Goal: Communication & Community: Ask a question

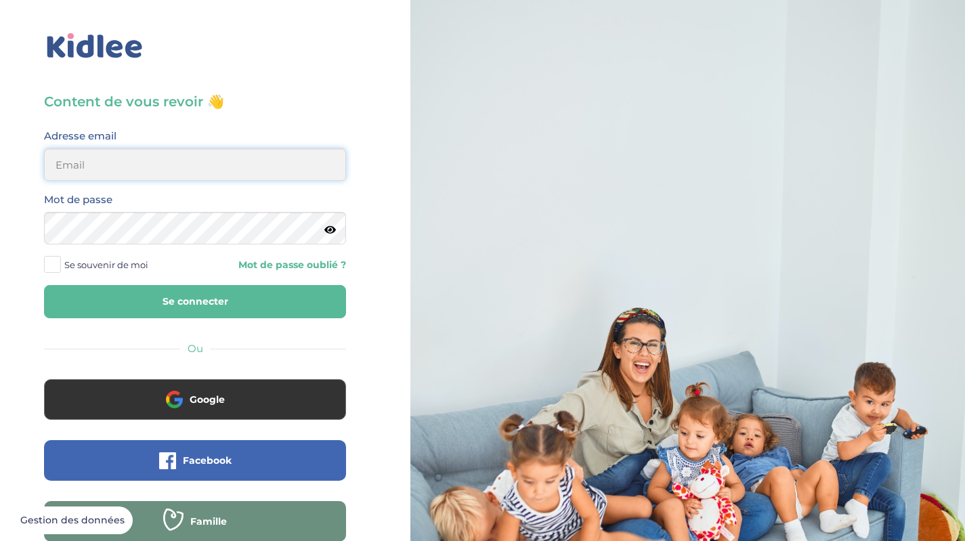
type input "fabien.gonod@icloud.com"
click at [54, 263] on span at bounding box center [52, 264] width 17 height 17
click at [0, 0] on input "Se souvenir de moi" at bounding box center [0, 0] width 0 height 0
click at [95, 299] on button "Se connecter" at bounding box center [195, 301] width 302 height 33
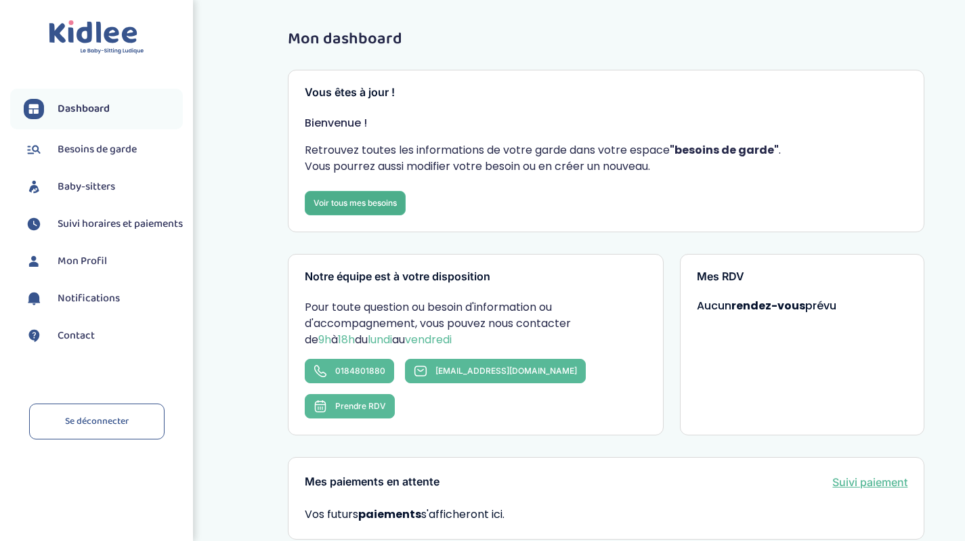
click at [395, 197] on link "Voir tous mes besoins" at bounding box center [355, 203] width 101 height 24
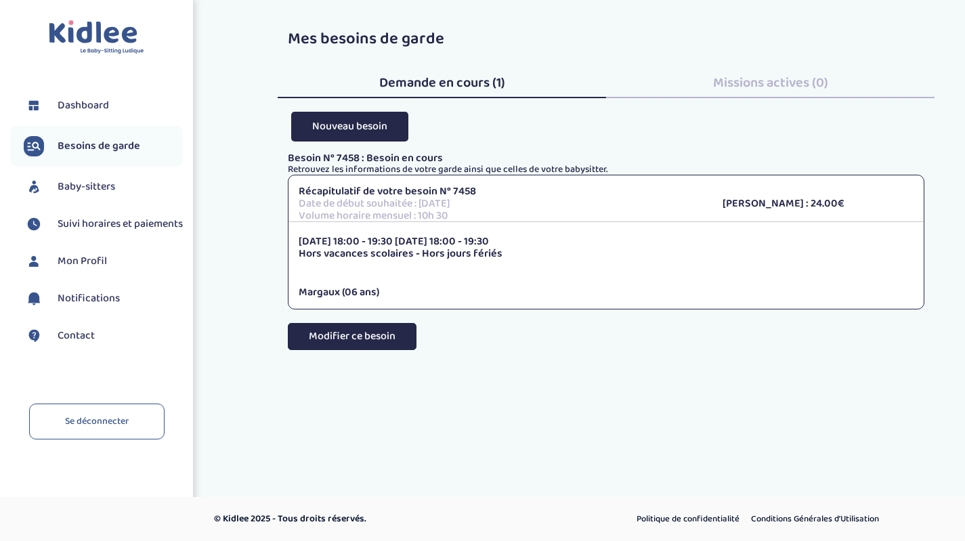
click at [376, 331] on button "Modifier ce besoin" at bounding box center [352, 336] width 129 height 27
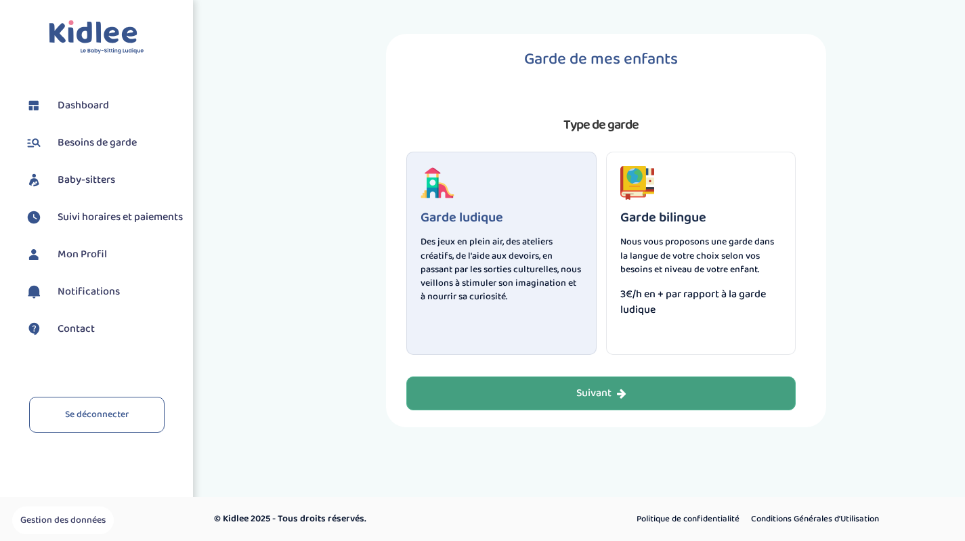
click at [612, 395] on div "Suivant" at bounding box center [601, 394] width 50 height 16
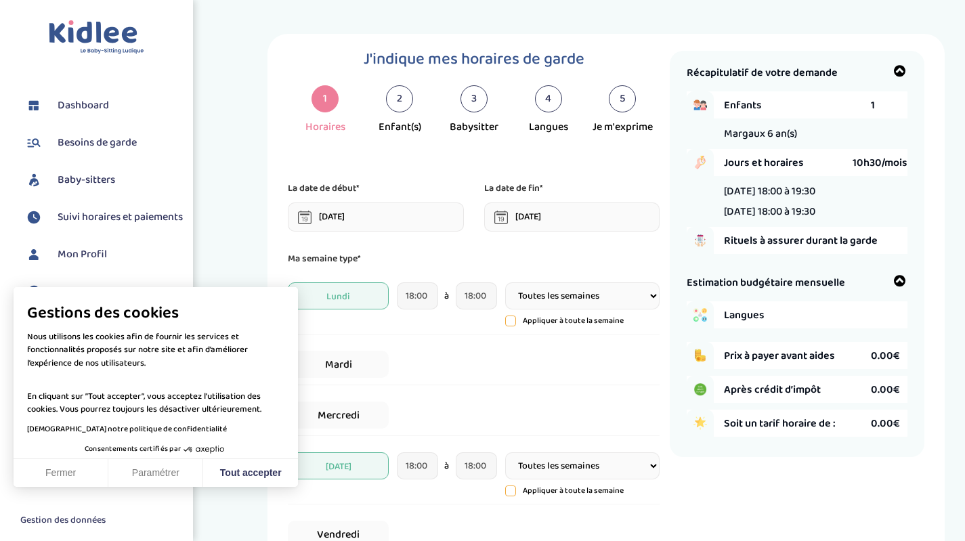
click at [68, 471] on button "Fermer" at bounding box center [61, 473] width 95 height 28
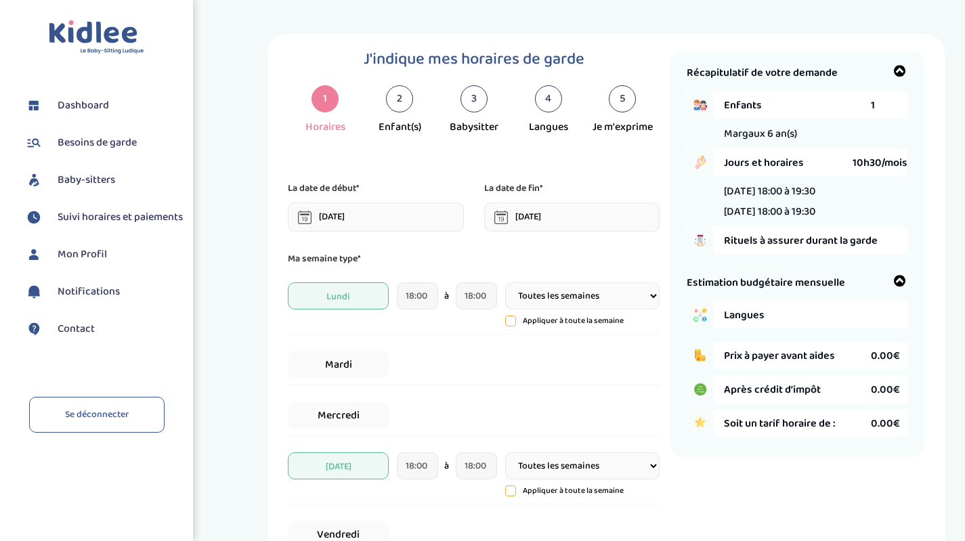
click at [114, 109] on link "Dashboard" at bounding box center [103, 105] width 159 height 20
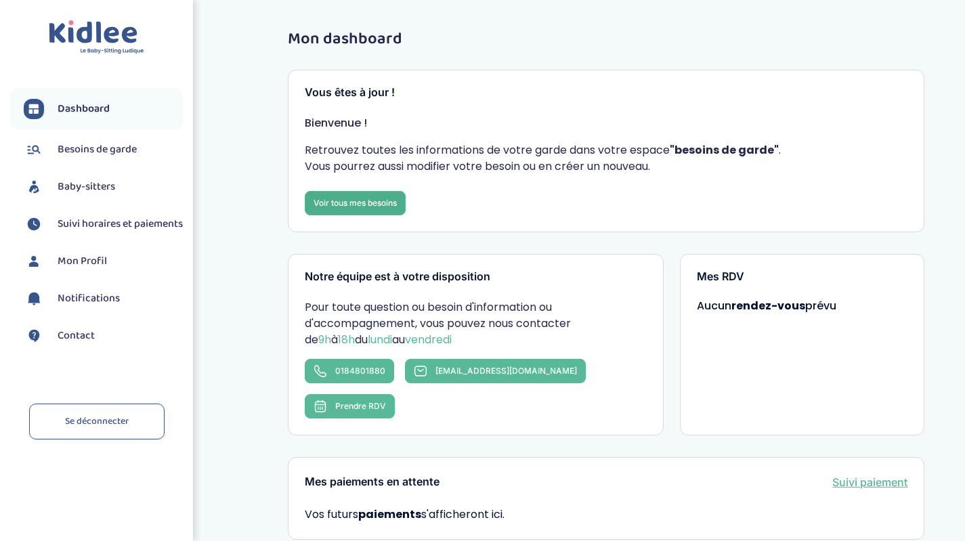
click at [380, 210] on link "Voir tous mes besoins" at bounding box center [355, 203] width 101 height 24
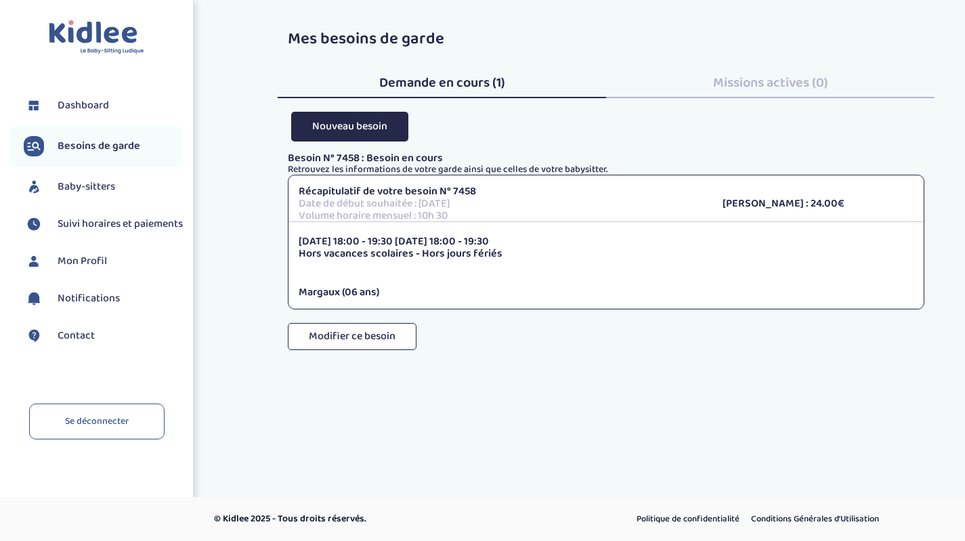
click at [399, 266] on div "[DATE] 18:00 - 19:30 [DATE] 18:00 - 19:30 Hors vacances scolaires - Hors jours …" at bounding box center [605, 267] width 635 height 63
click at [726, 84] on span "Missions actives (0)" at bounding box center [770, 83] width 115 height 22
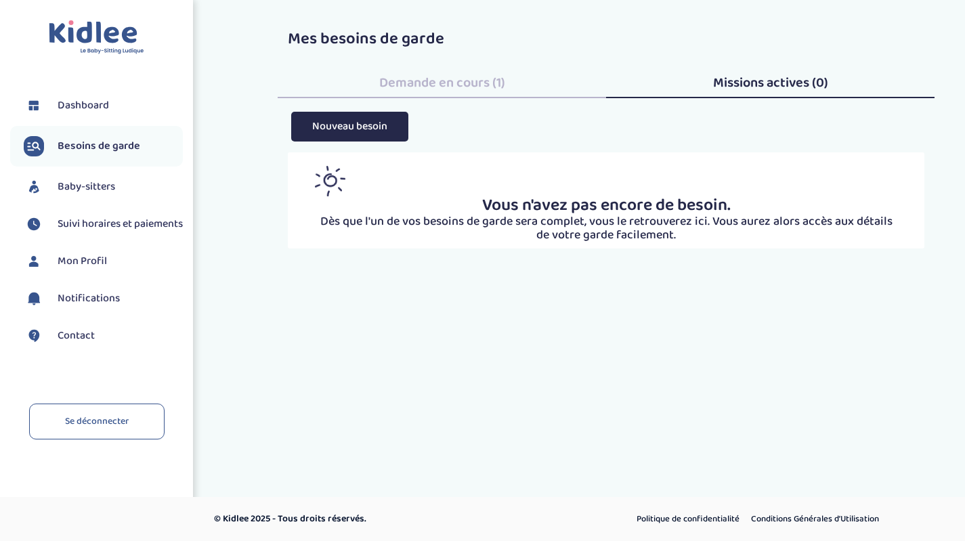
click at [542, 79] on div "Demande en cours (1)" at bounding box center [442, 80] width 328 height 37
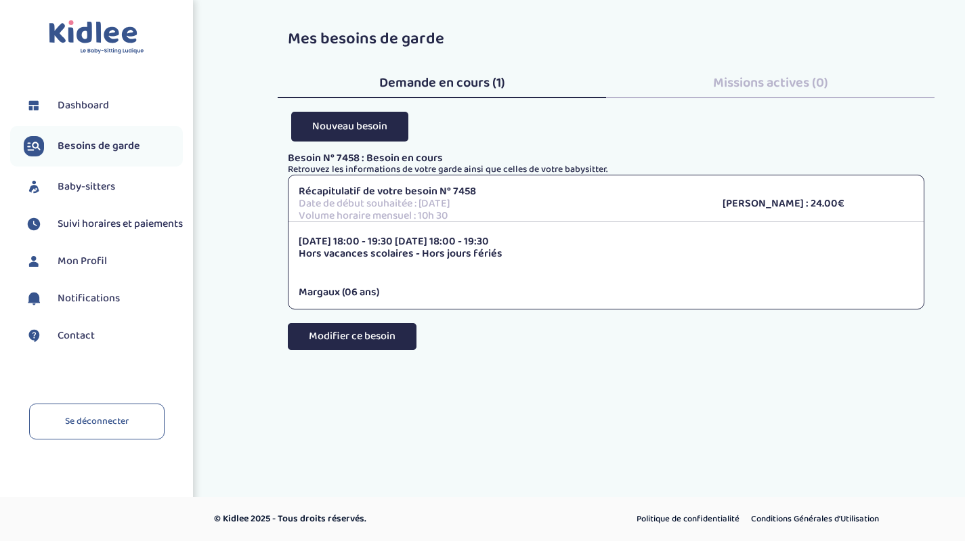
click at [378, 334] on button "Modifier ce besoin" at bounding box center [352, 336] width 129 height 27
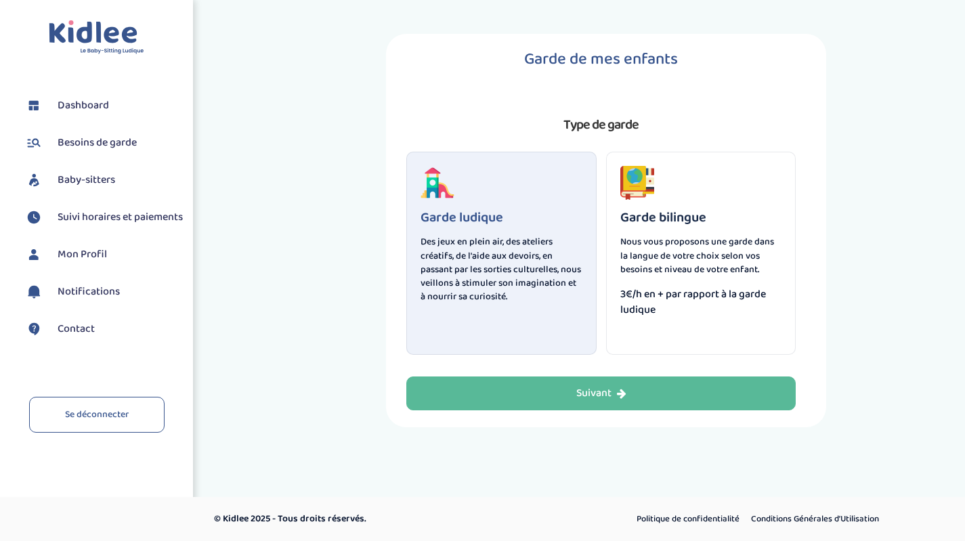
select select "3"
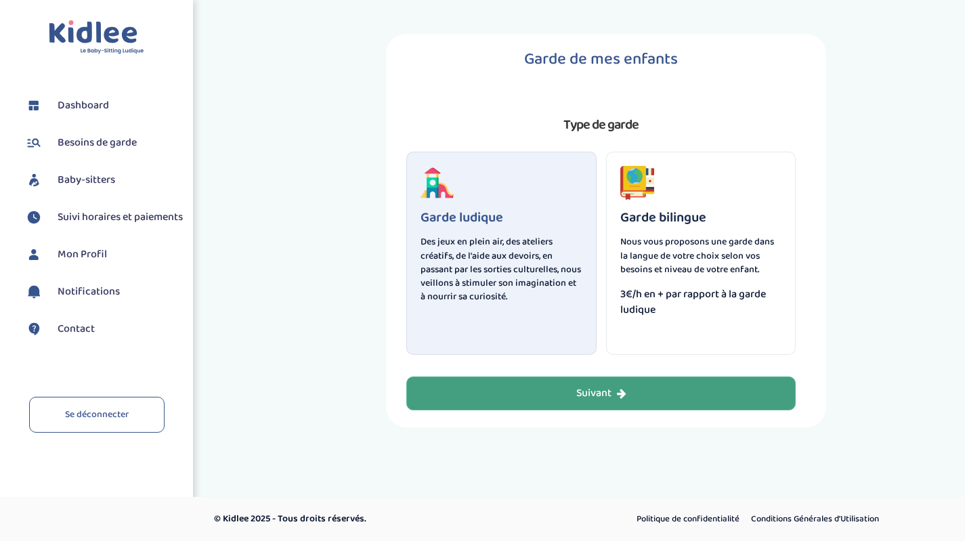
click at [625, 394] on icon "button" at bounding box center [621, 393] width 9 height 11
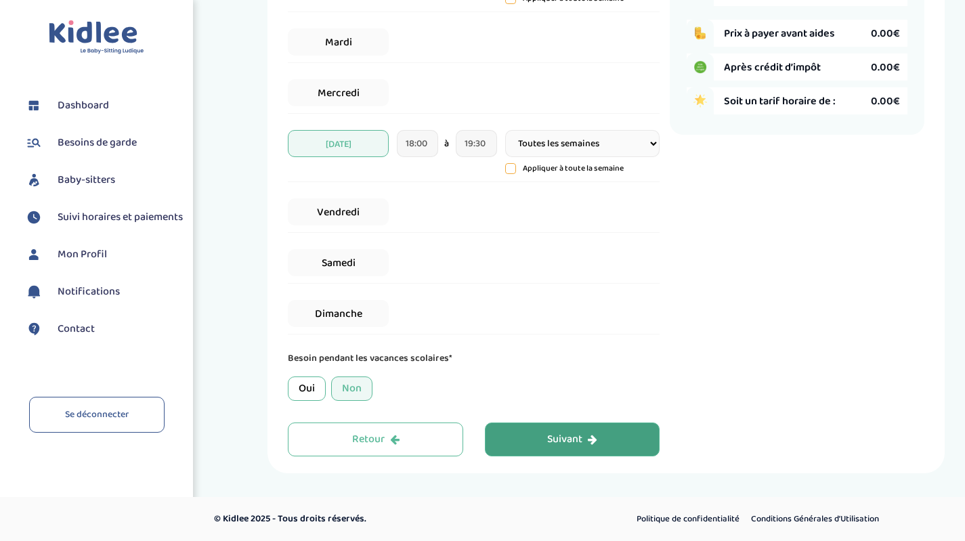
scroll to position [323, 0]
click at [573, 442] on div "Suivant" at bounding box center [572, 440] width 50 height 16
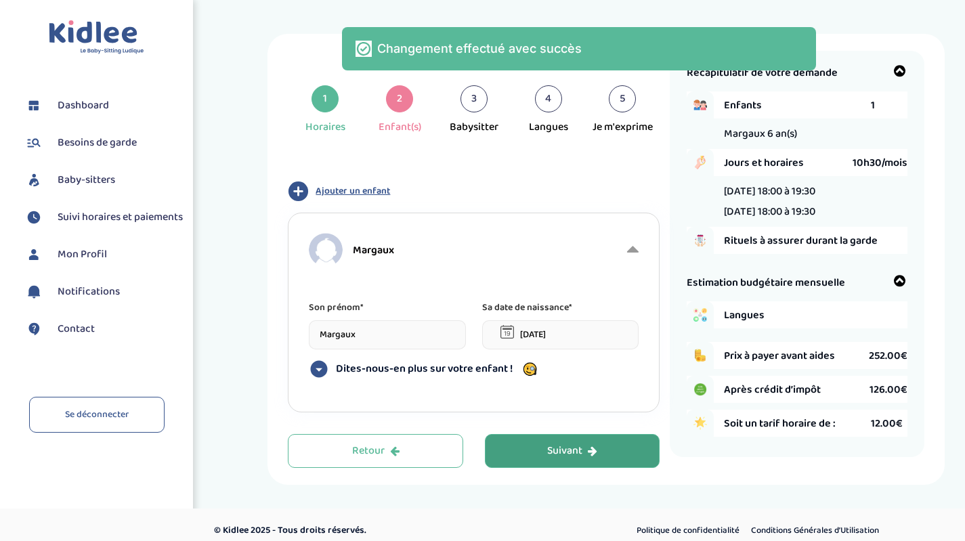
scroll to position [0, 0]
click at [584, 459] on button "Suivant" at bounding box center [572, 451] width 175 height 34
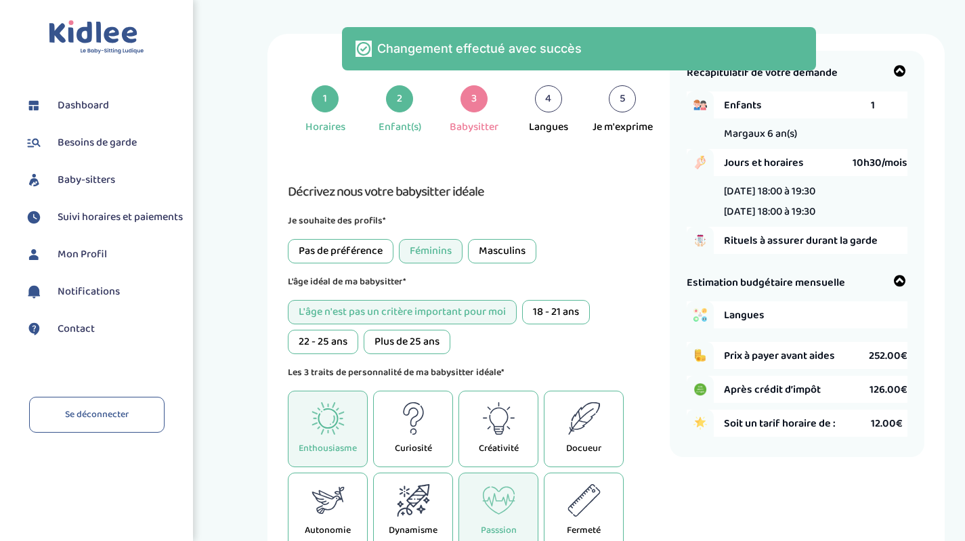
scroll to position [12, 0]
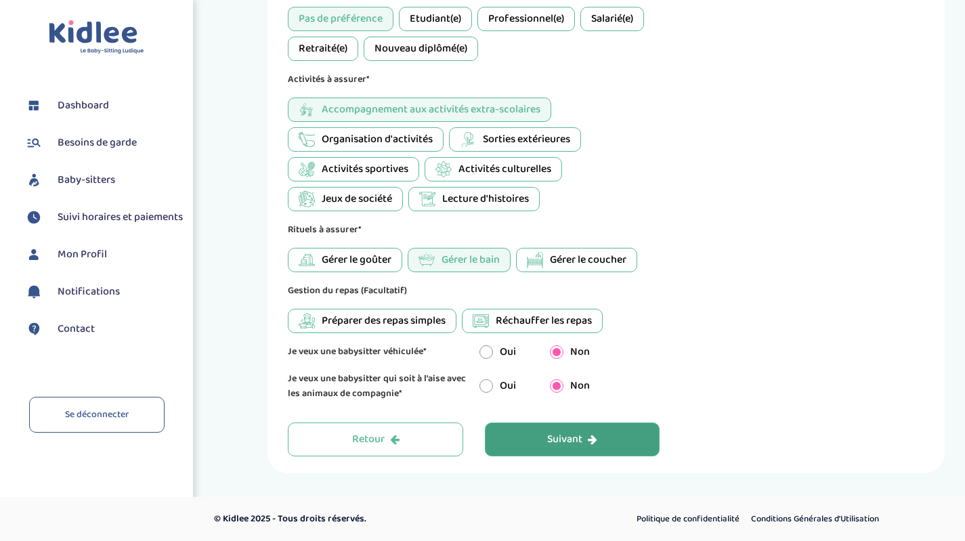
click at [573, 434] on div "Suivant" at bounding box center [572, 440] width 50 height 16
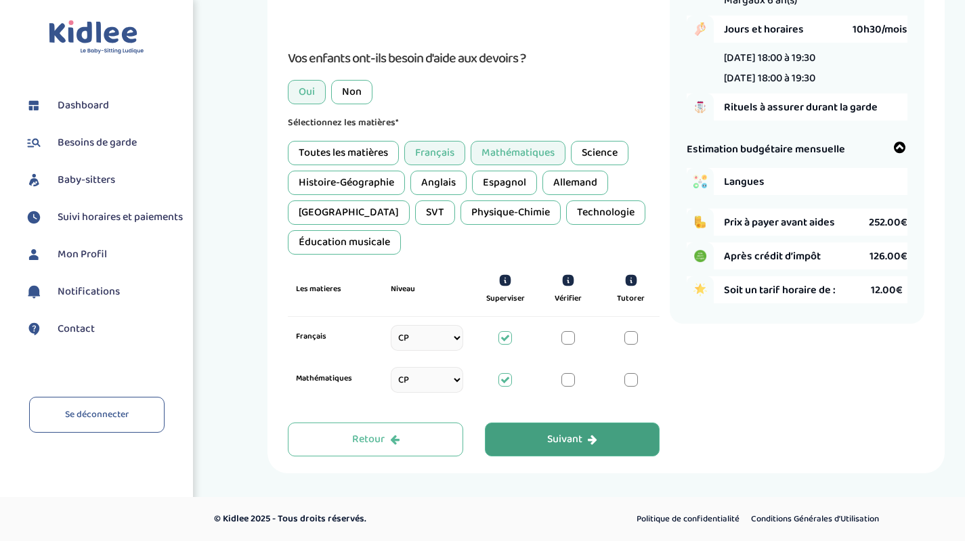
scroll to position [118, 0]
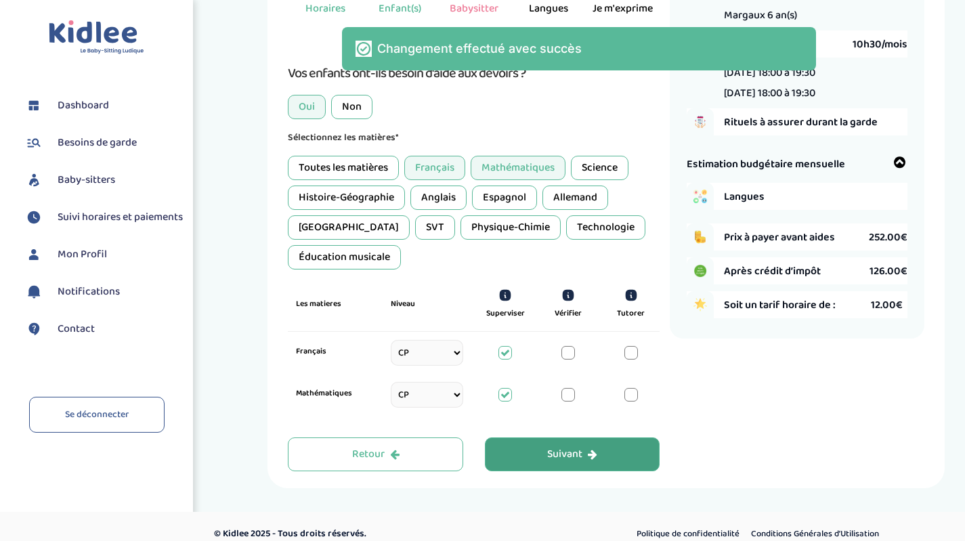
click at [570, 447] on div "Suivant" at bounding box center [572, 455] width 50 height 16
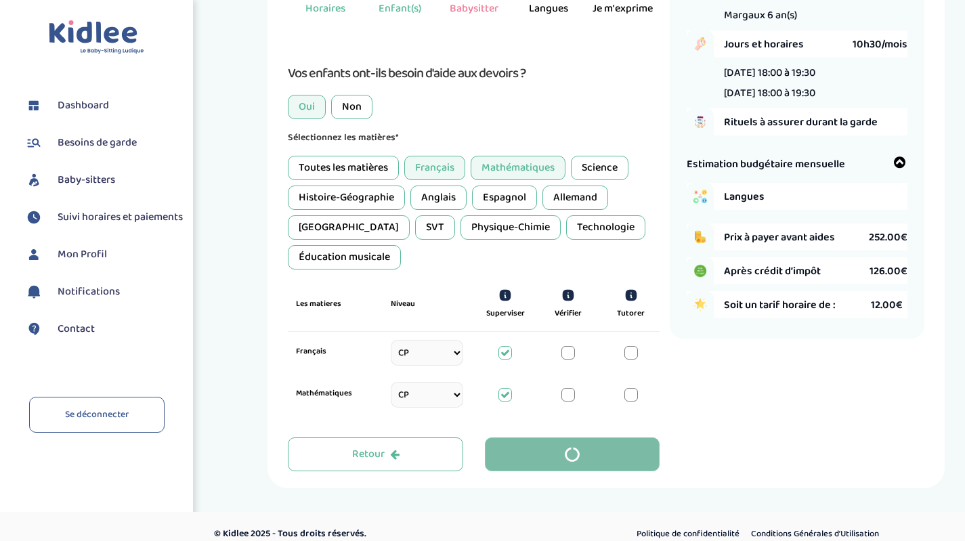
scroll to position [82, 0]
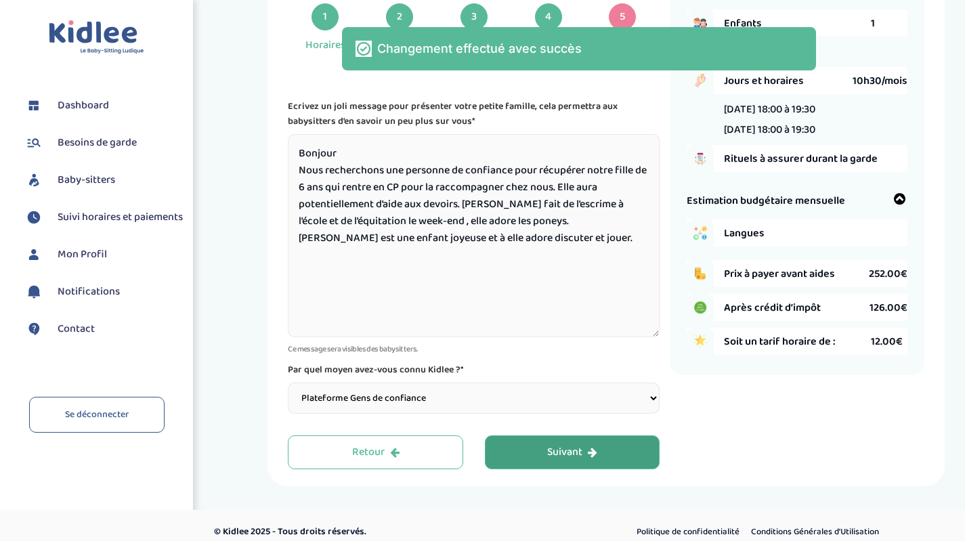
click at [570, 445] on div "Suivant" at bounding box center [572, 453] width 50 height 16
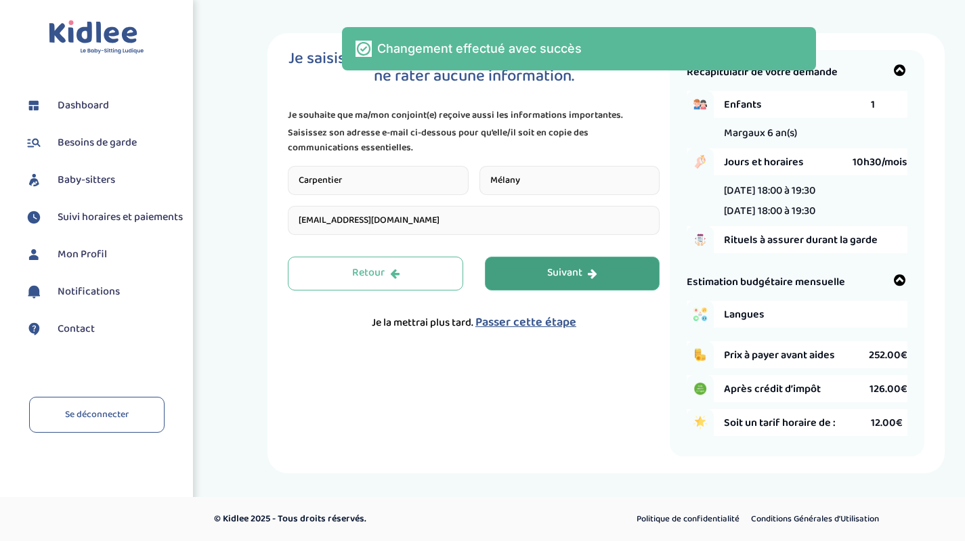
scroll to position [1, 0]
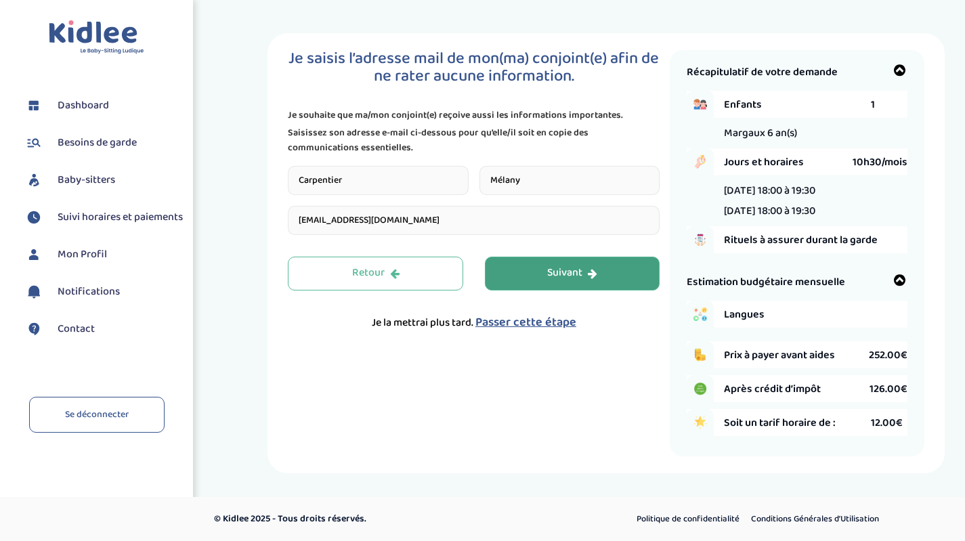
click at [546, 323] on span "Passer cette étape" at bounding box center [525, 322] width 101 height 19
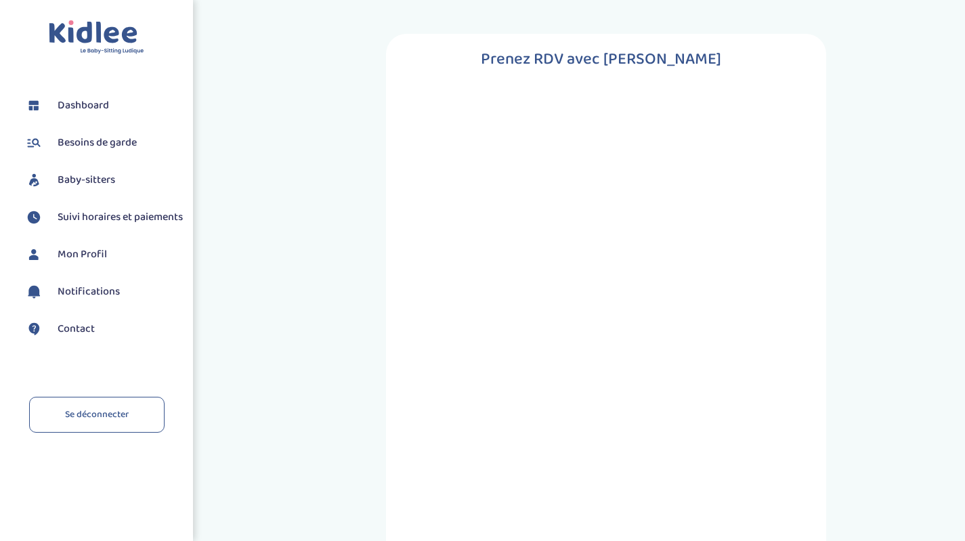
scroll to position [0, 0]
click at [82, 336] on span "Contact" at bounding box center [76, 329] width 37 height 16
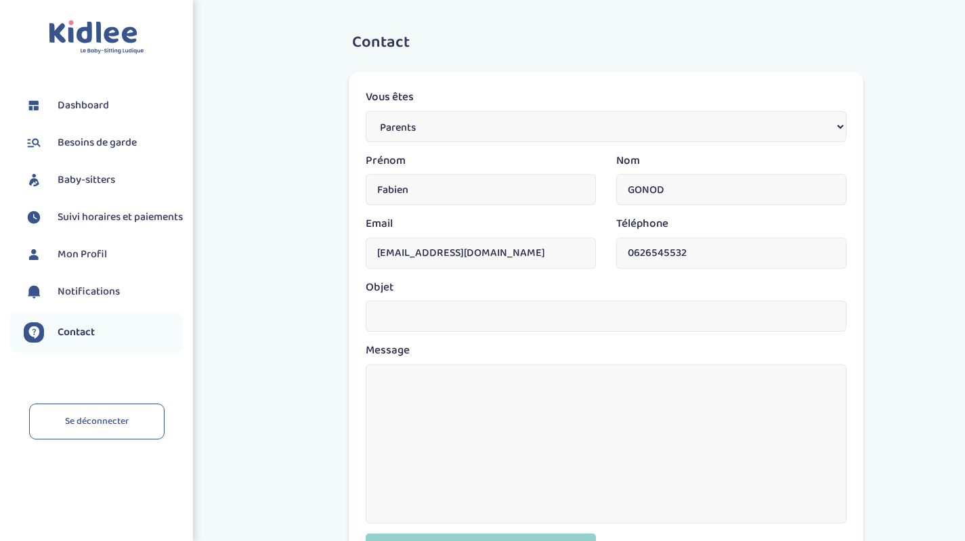
click at [437, 317] on input "text" at bounding box center [606, 316] width 481 height 31
type input "Annulation Besoin de garde"
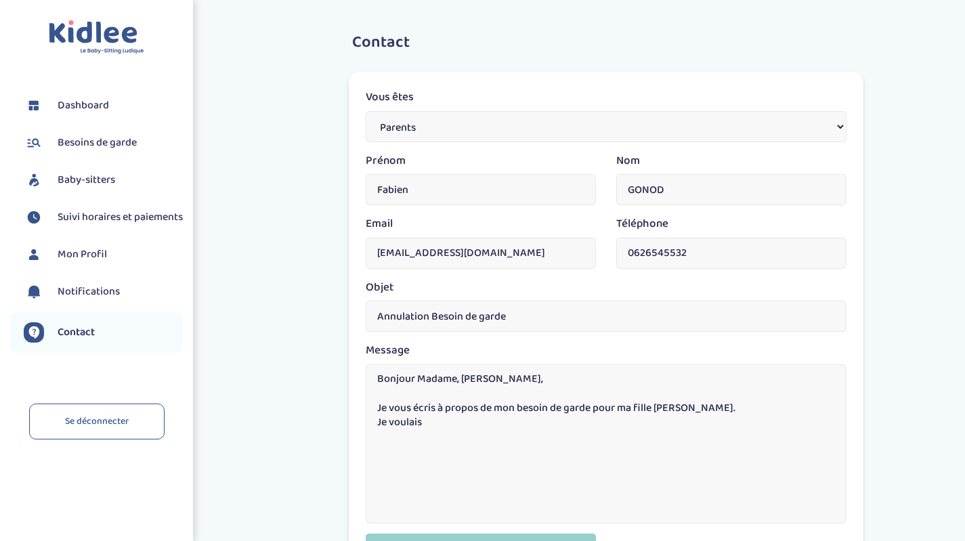
click at [458, 433] on textarea "Bonjour Madame, Monsieur, Je vous écris à propos de mon besoin de garde pour ma…" at bounding box center [606, 443] width 481 height 159
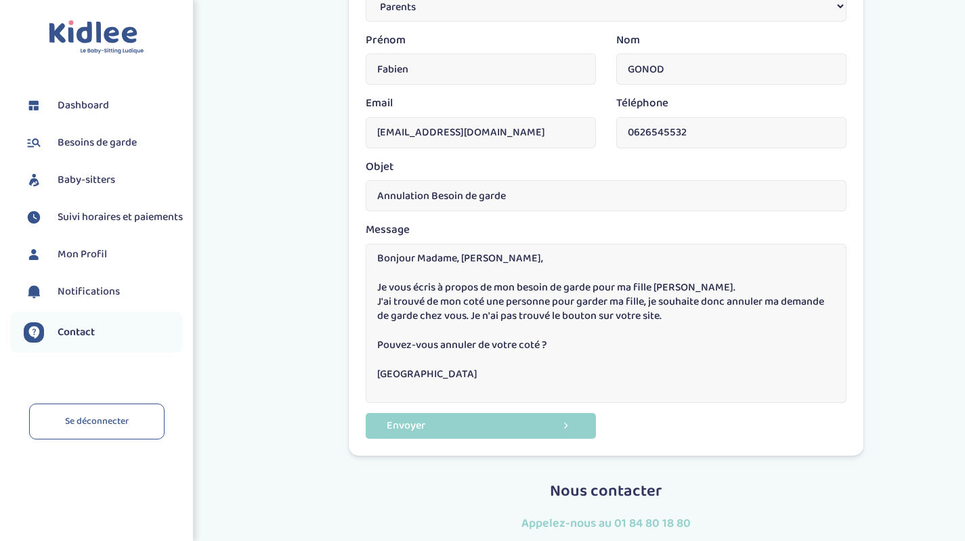
scroll to position [148, 0]
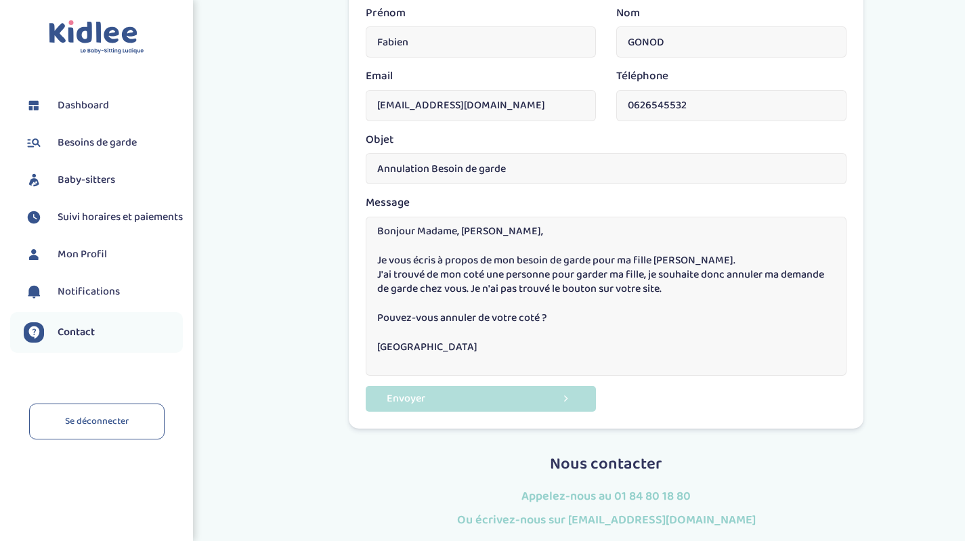
type textarea "Bonjour Madame, Monsieur, Je vous écris à propos de mon besoin de garde pour ma…"
click at [514, 397] on button "Envoyer" at bounding box center [481, 398] width 230 height 25
